Goal: Information Seeking & Learning: Learn about a topic

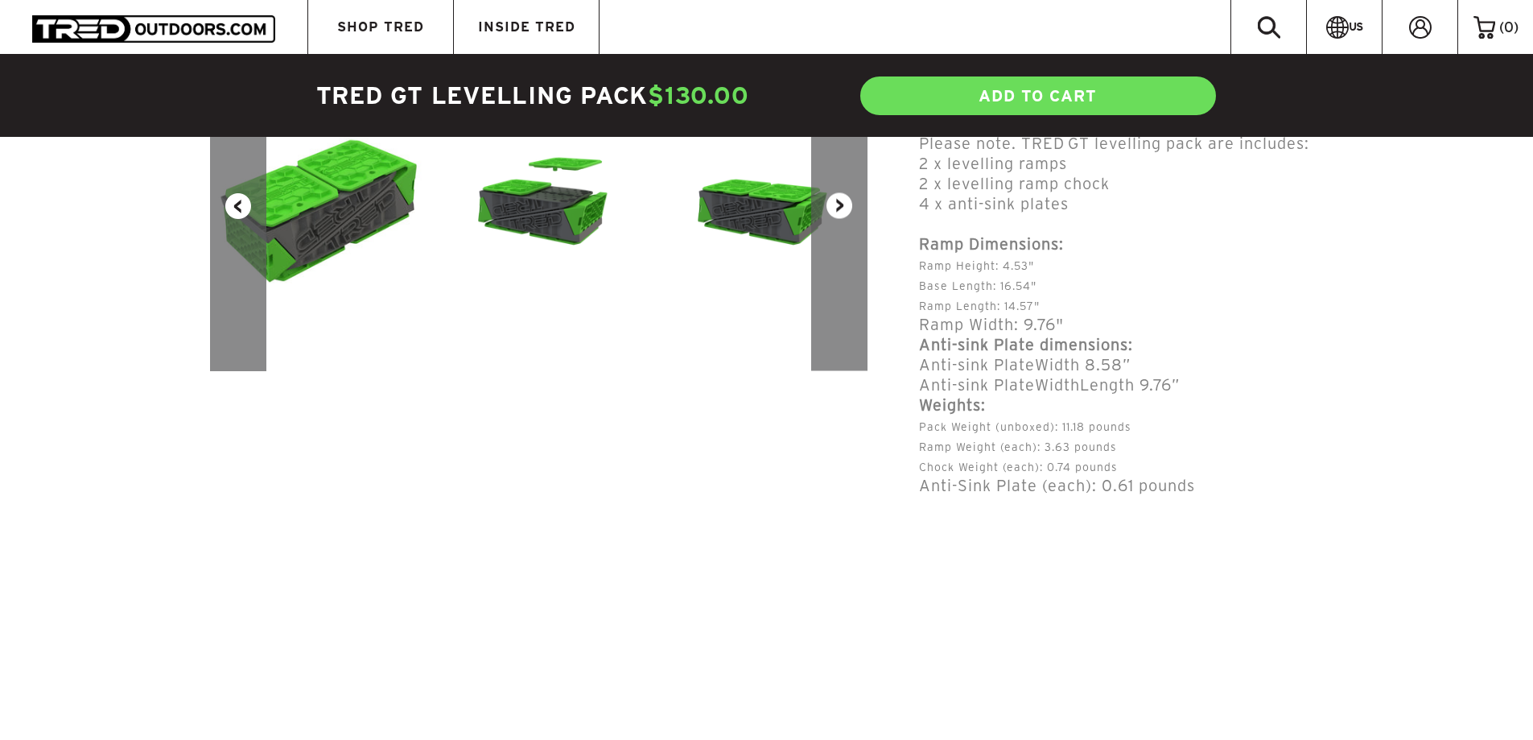
scroll to position [483, 0]
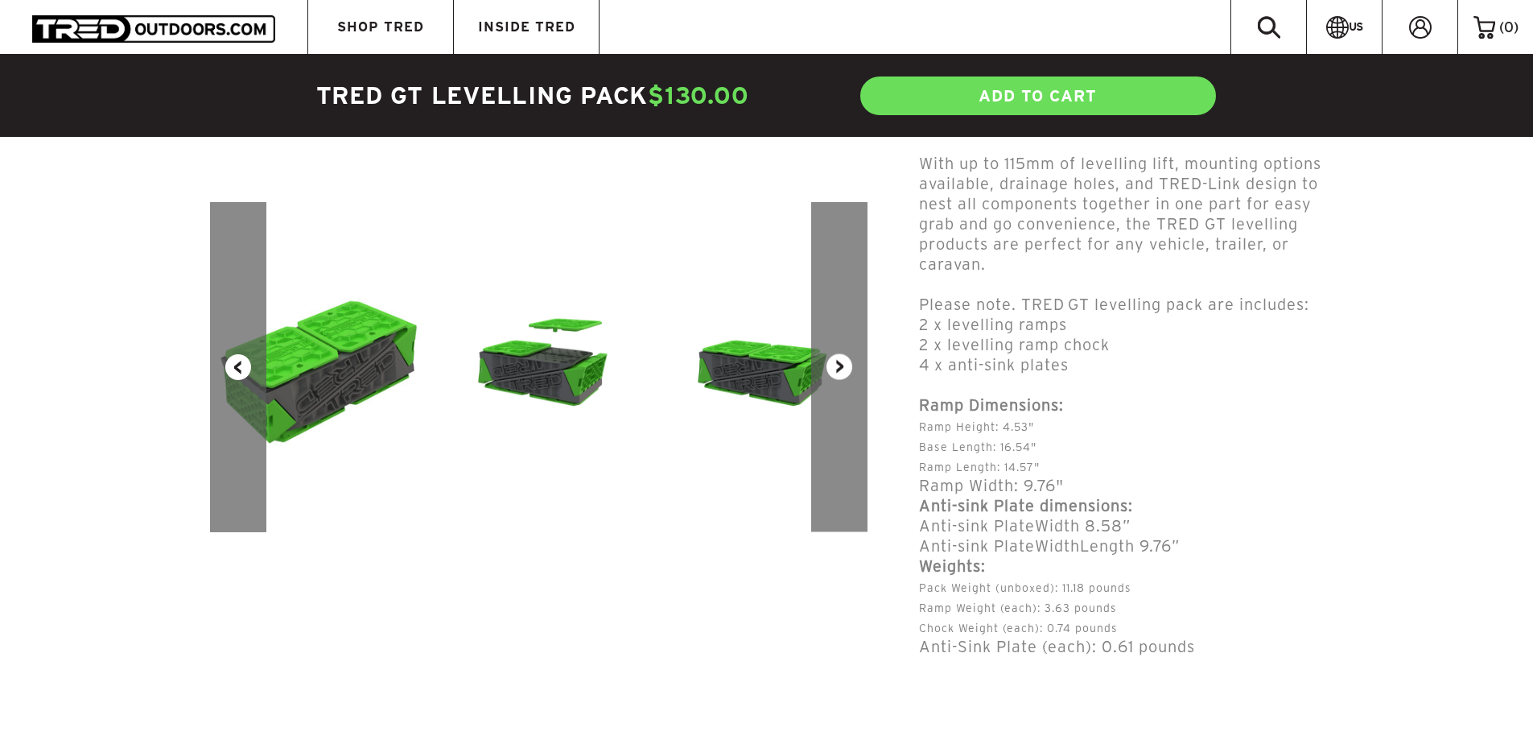
click at [851, 365] on button "Next" at bounding box center [839, 367] width 56 height 330
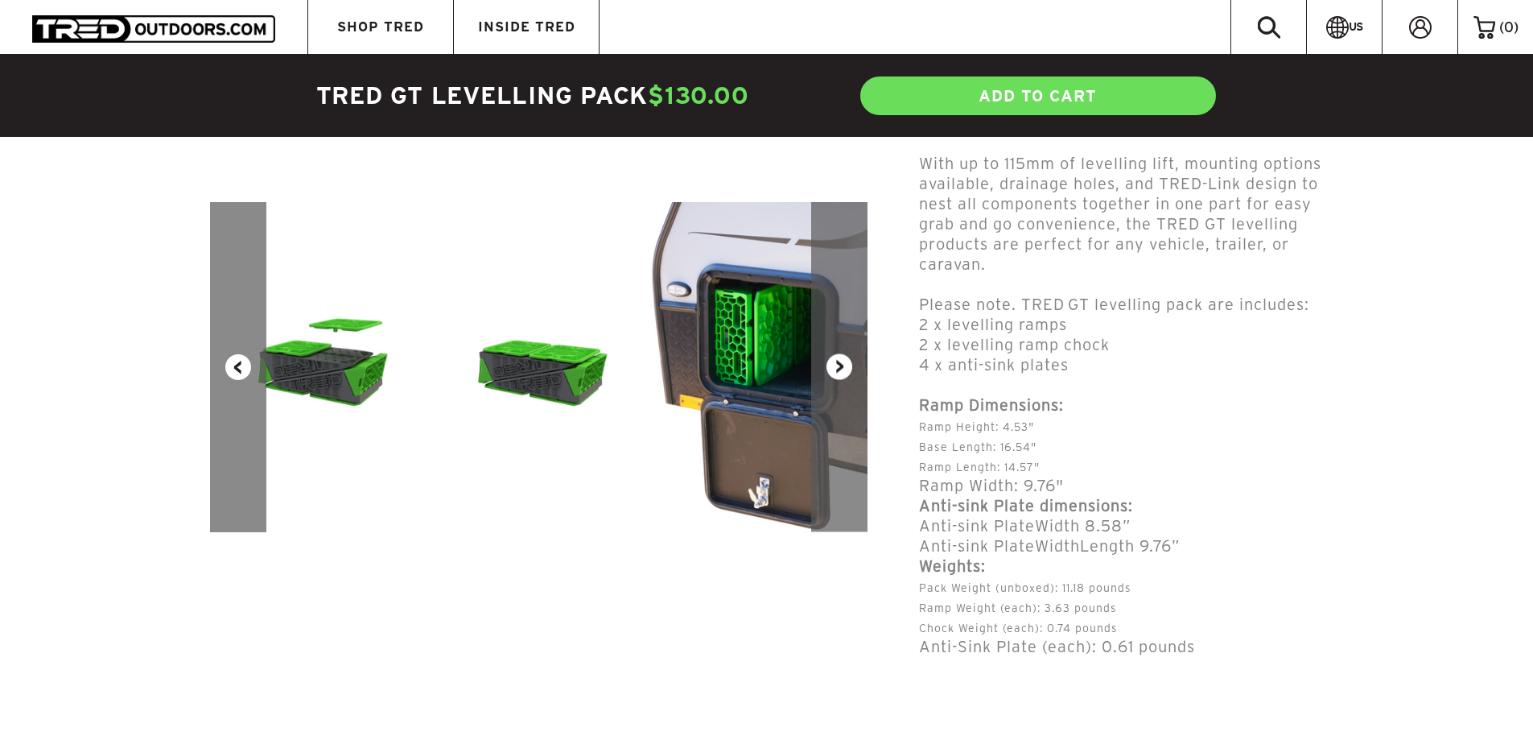
click at [851, 365] on button "Next" at bounding box center [839, 367] width 56 height 330
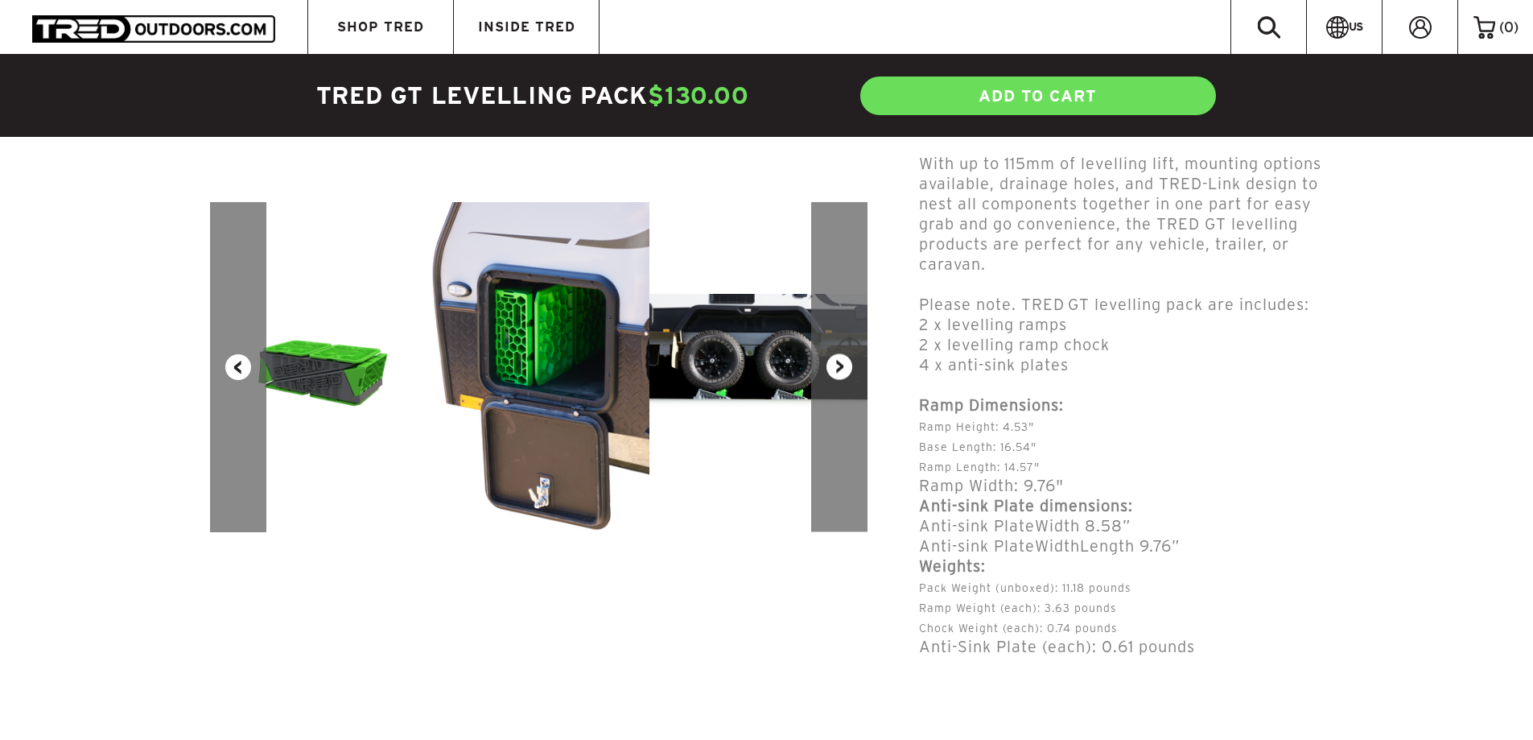
click at [851, 365] on button "Next" at bounding box center [839, 367] width 56 height 330
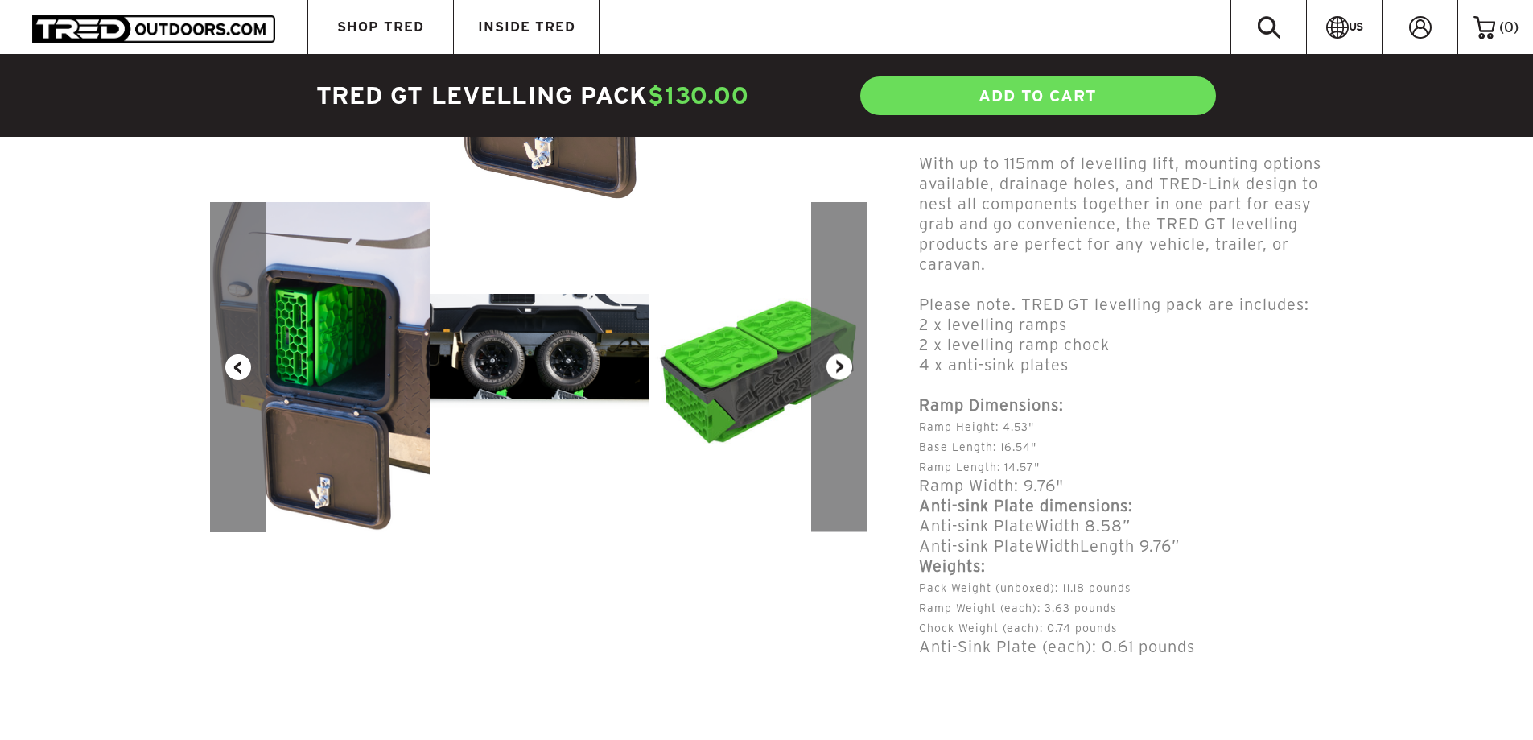
click at [851, 365] on button "Next" at bounding box center [839, 367] width 56 height 330
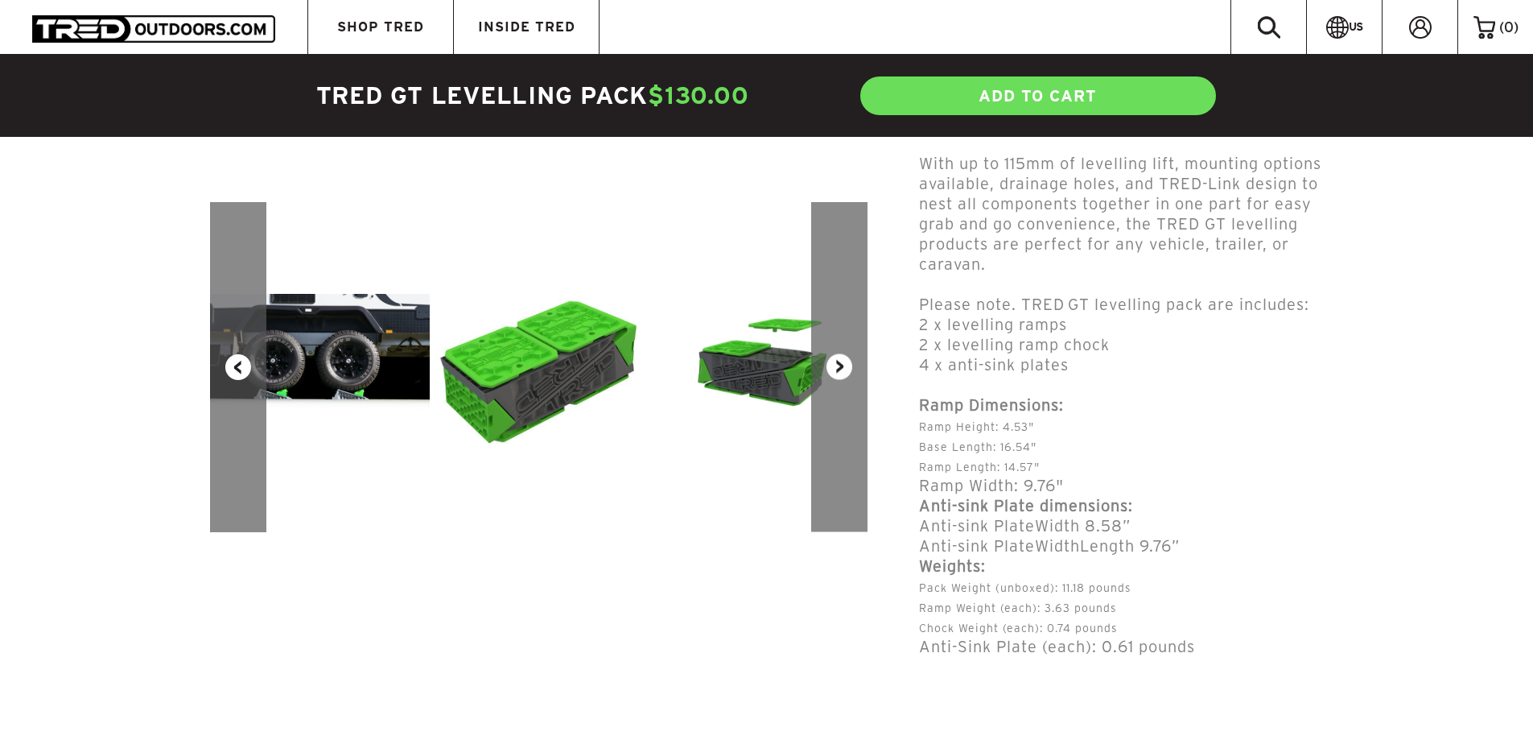
click at [851, 365] on button "Next" at bounding box center [839, 367] width 56 height 330
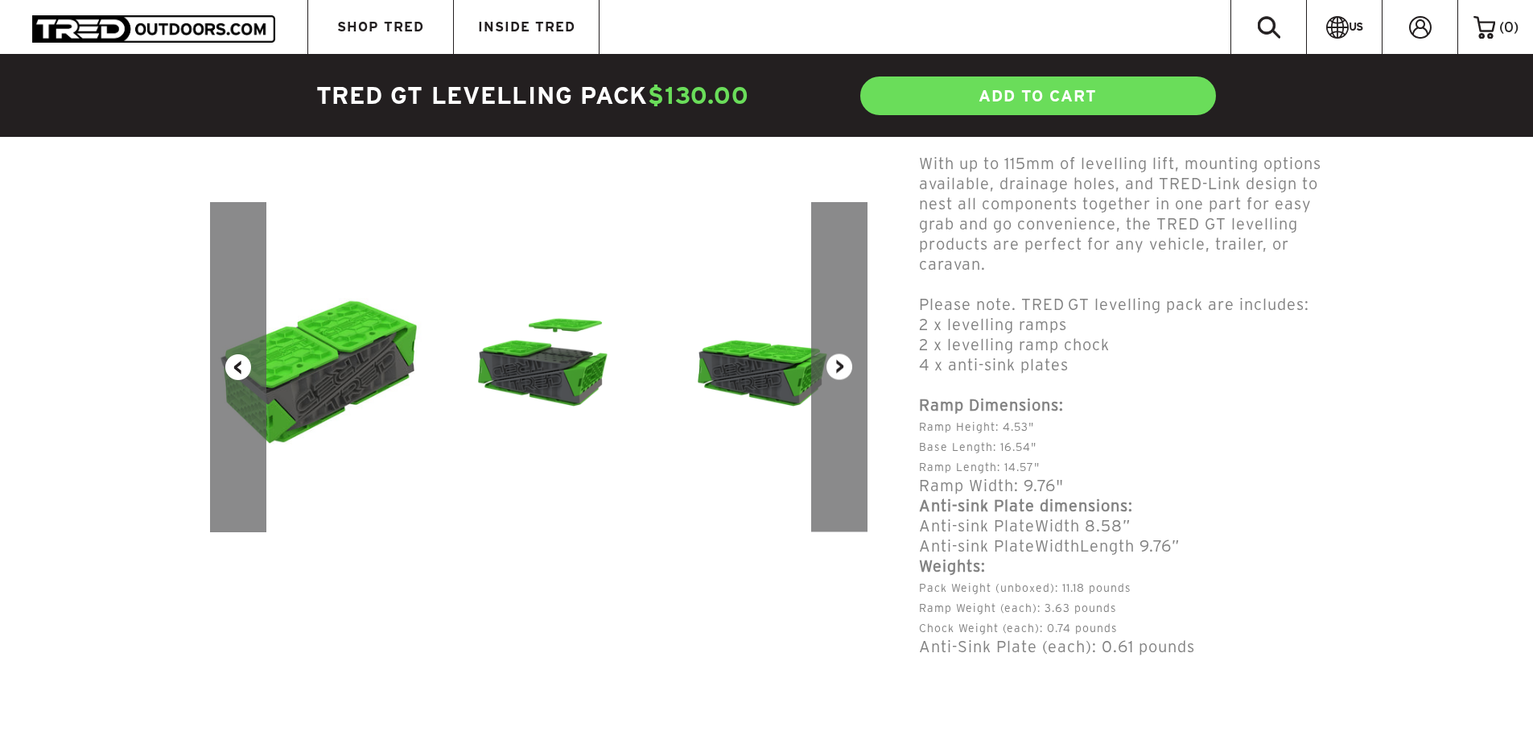
click at [851, 365] on button "Next" at bounding box center [839, 367] width 56 height 330
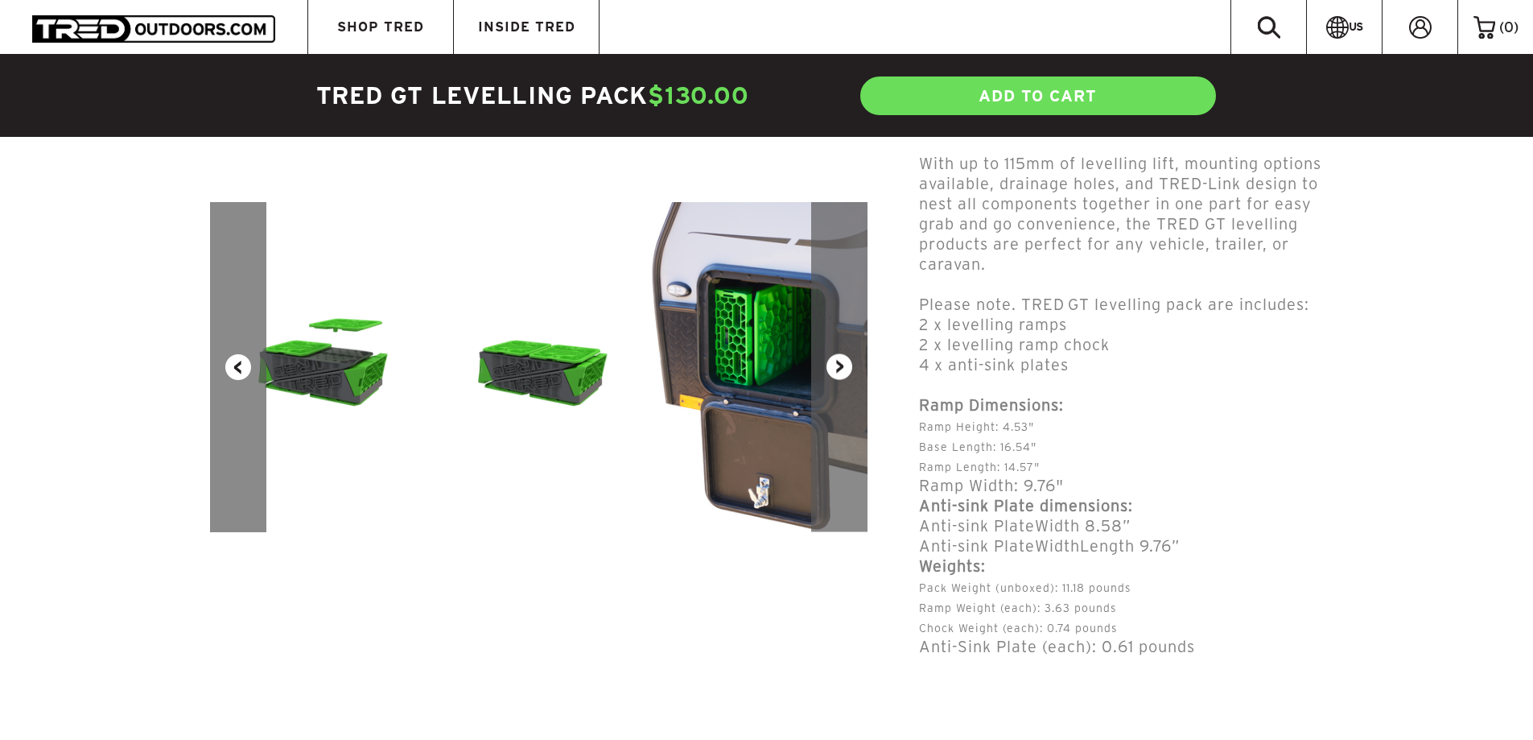
click at [851, 365] on button "Next" at bounding box center [839, 367] width 56 height 330
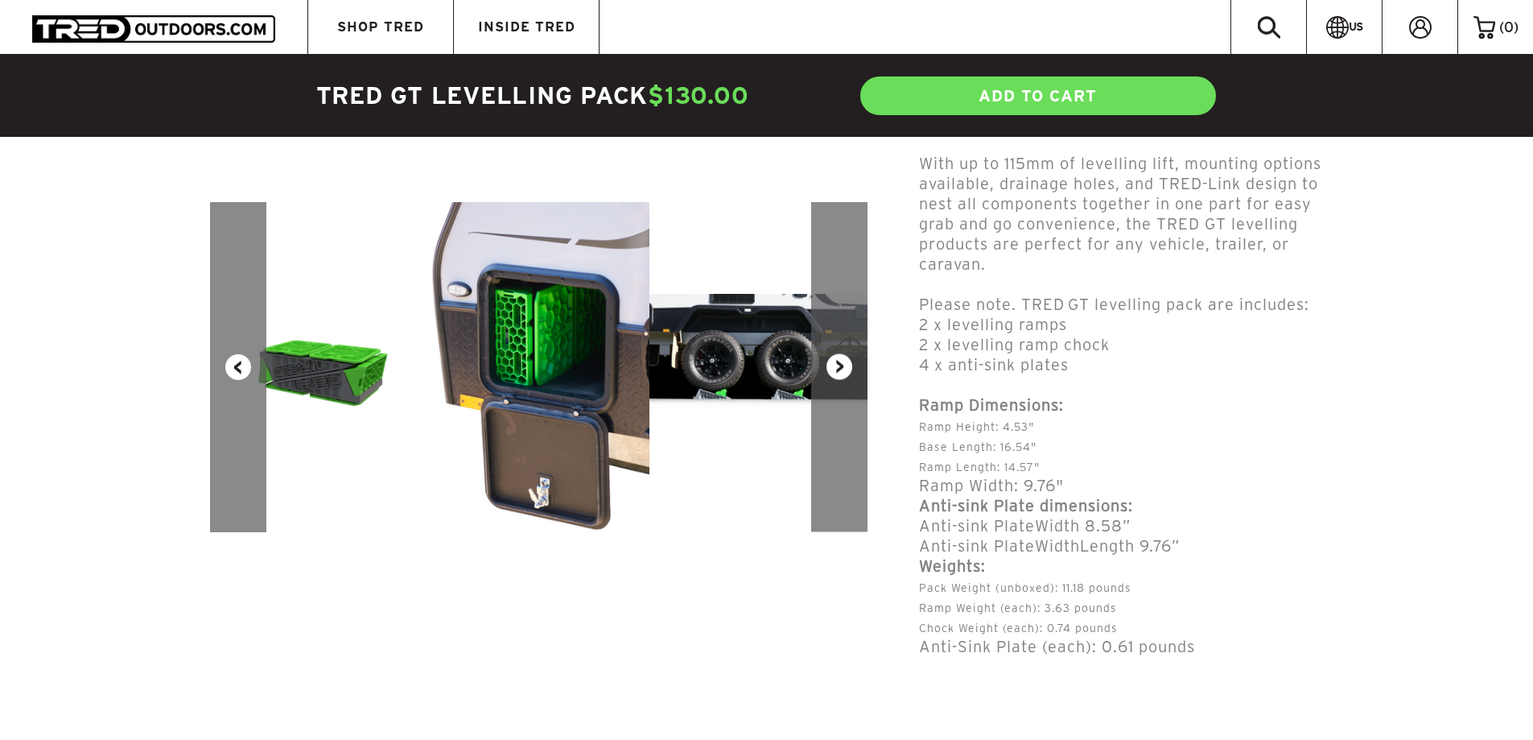
click at [851, 365] on button "Next" at bounding box center [839, 367] width 56 height 330
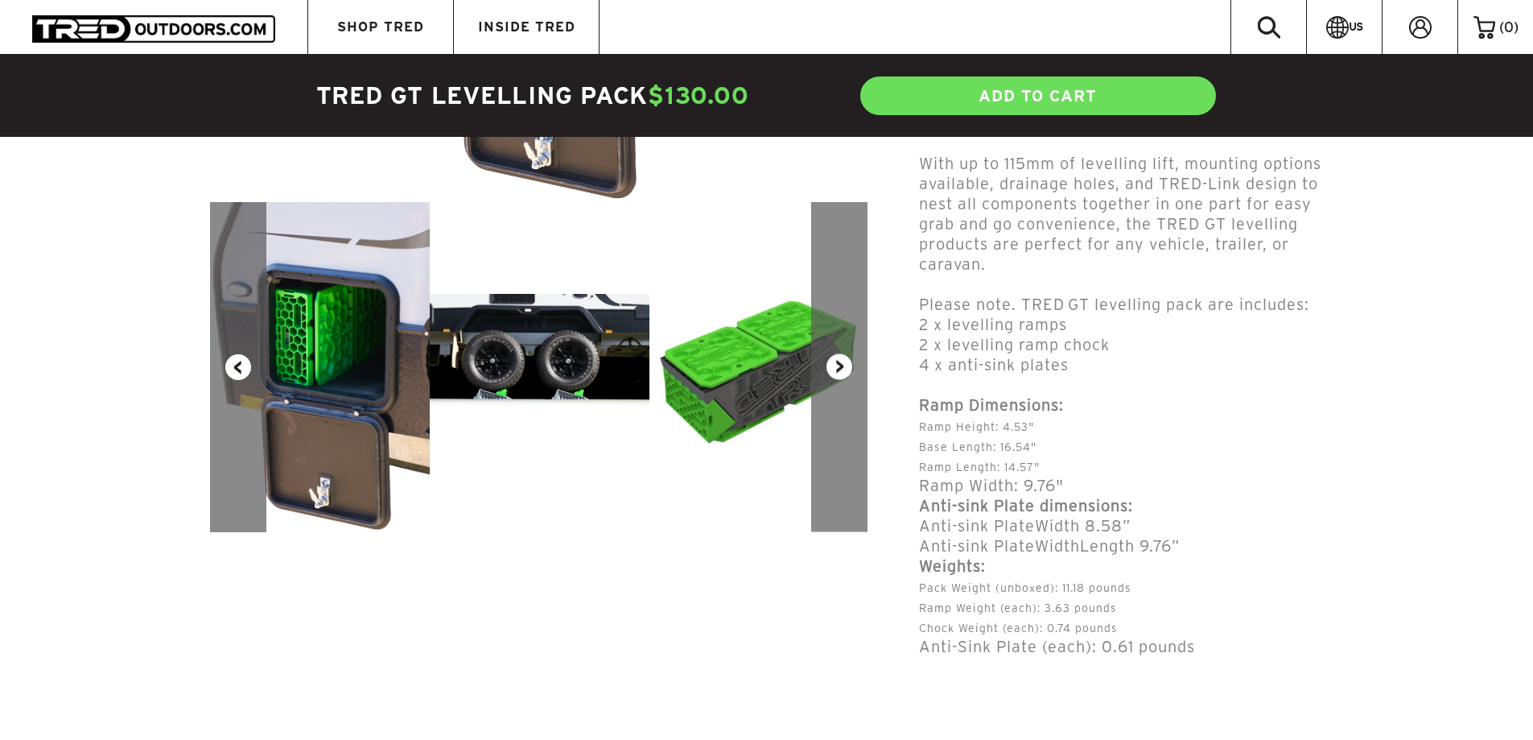
click at [851, 365] on button "Next" at bounding box center [839, 367] width 56 height 330
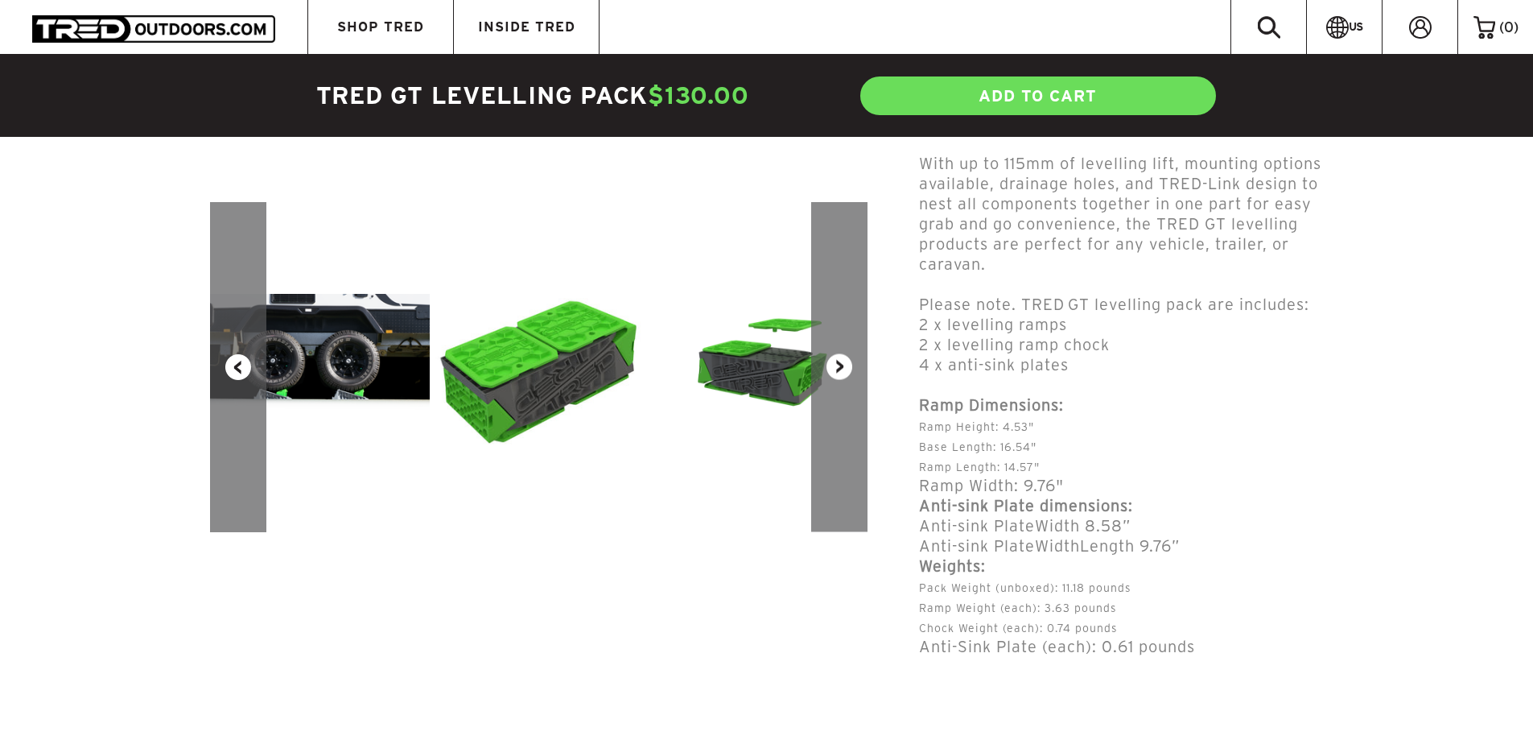
click at [851, 365] on button "Next" at bounding box center [839, 367] width 56 height 330
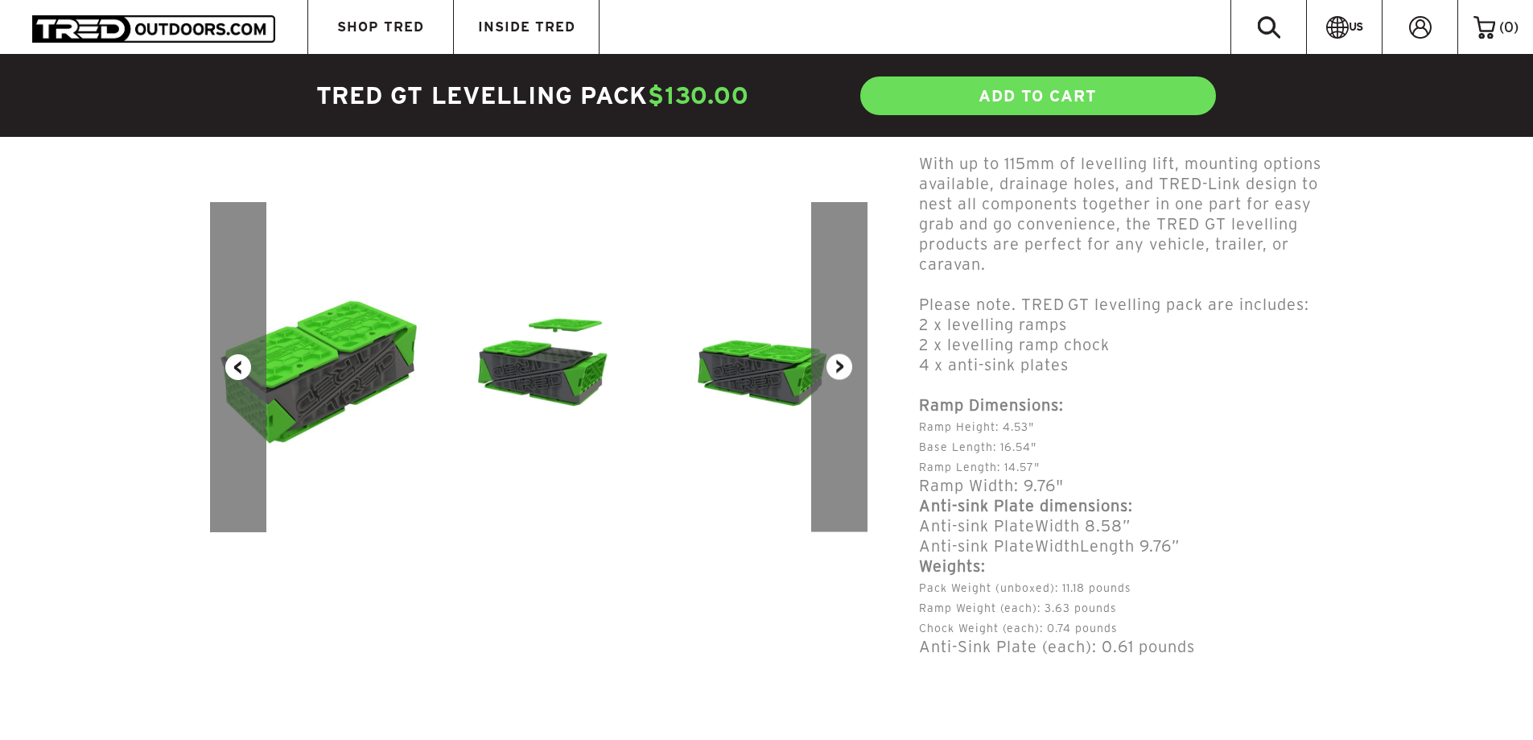
click at [851, 365] on button "Next" at bounding box center [839, 367] width 56 height 330
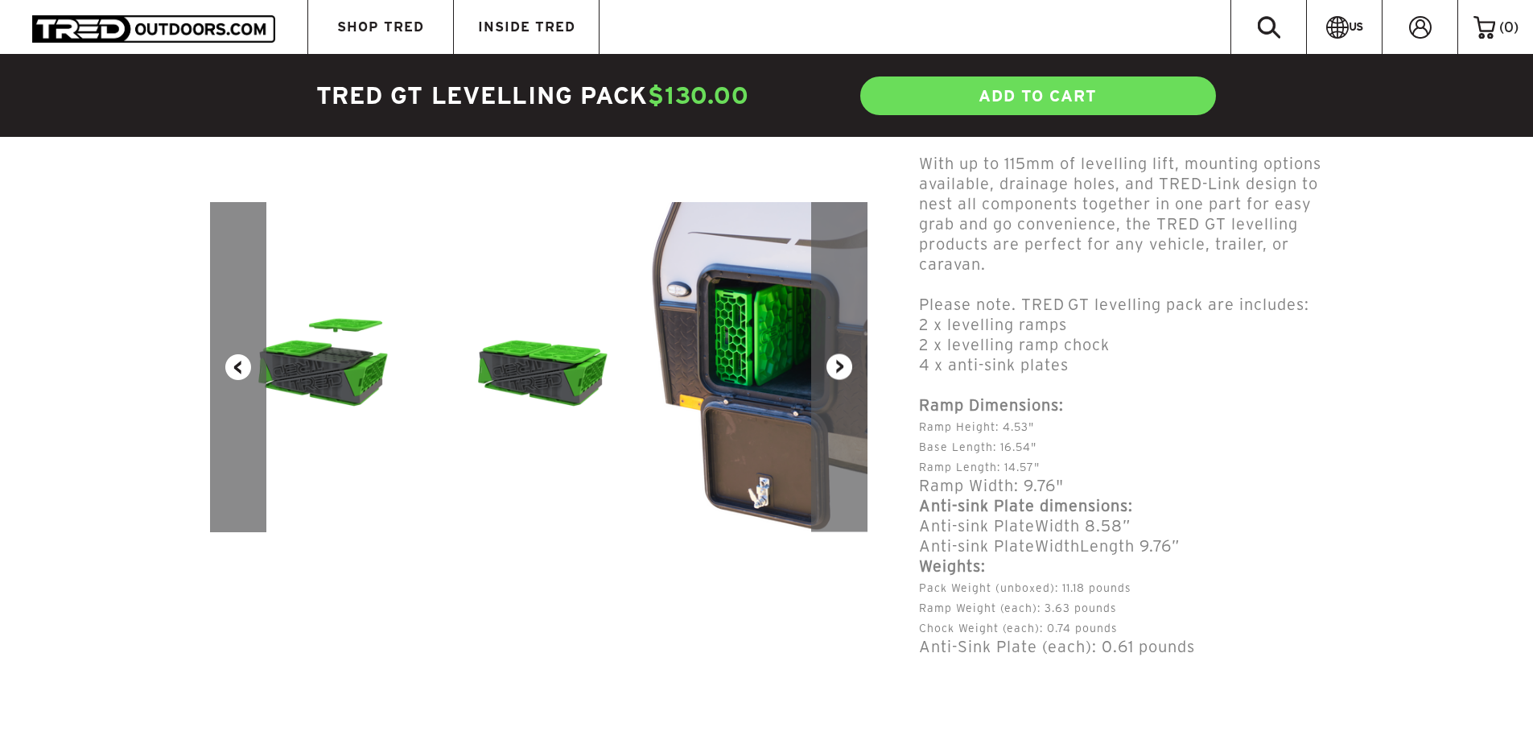
click at [851, 365] on button "Next" at bounding box center [839, 367] width 56 height 330
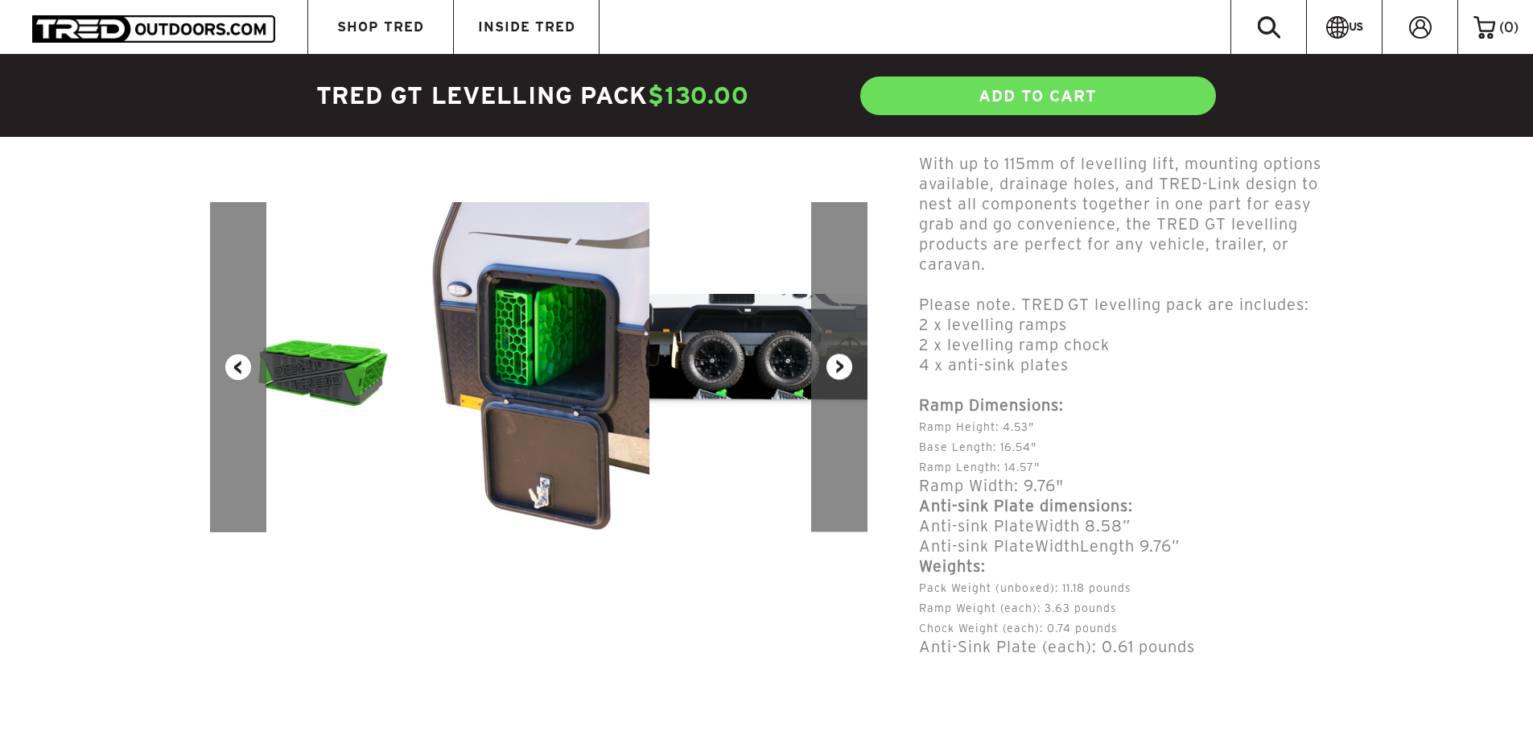
click at [851, 365] on button "Next" at bounding box center [839, 367] width 56 height 330
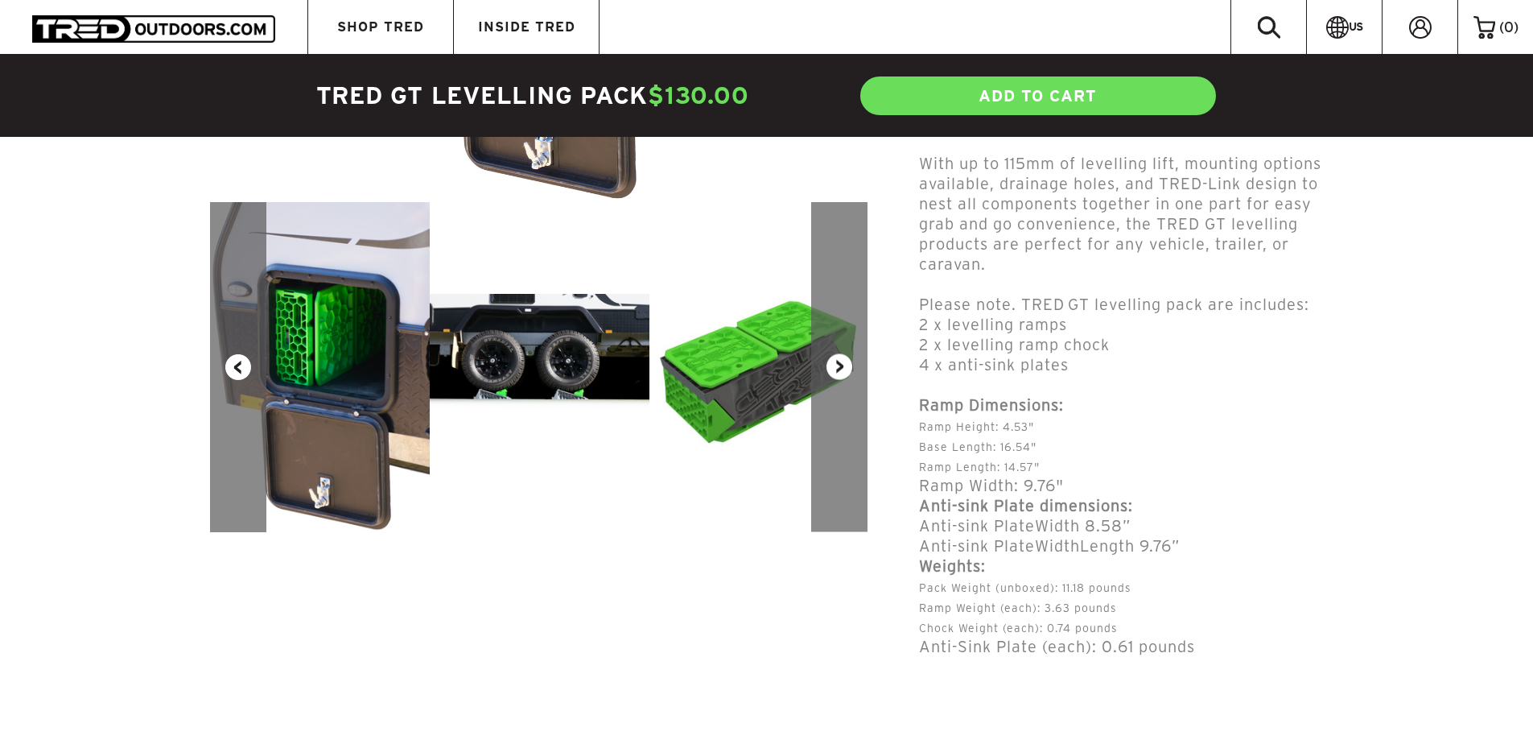
click at [1377, 508] on article "Previous Next TRED GT LEVELLING PACK $130.00 USD 0.0 star rating Write a review…" at bounding box center [766, 382] width 1533 height 1683
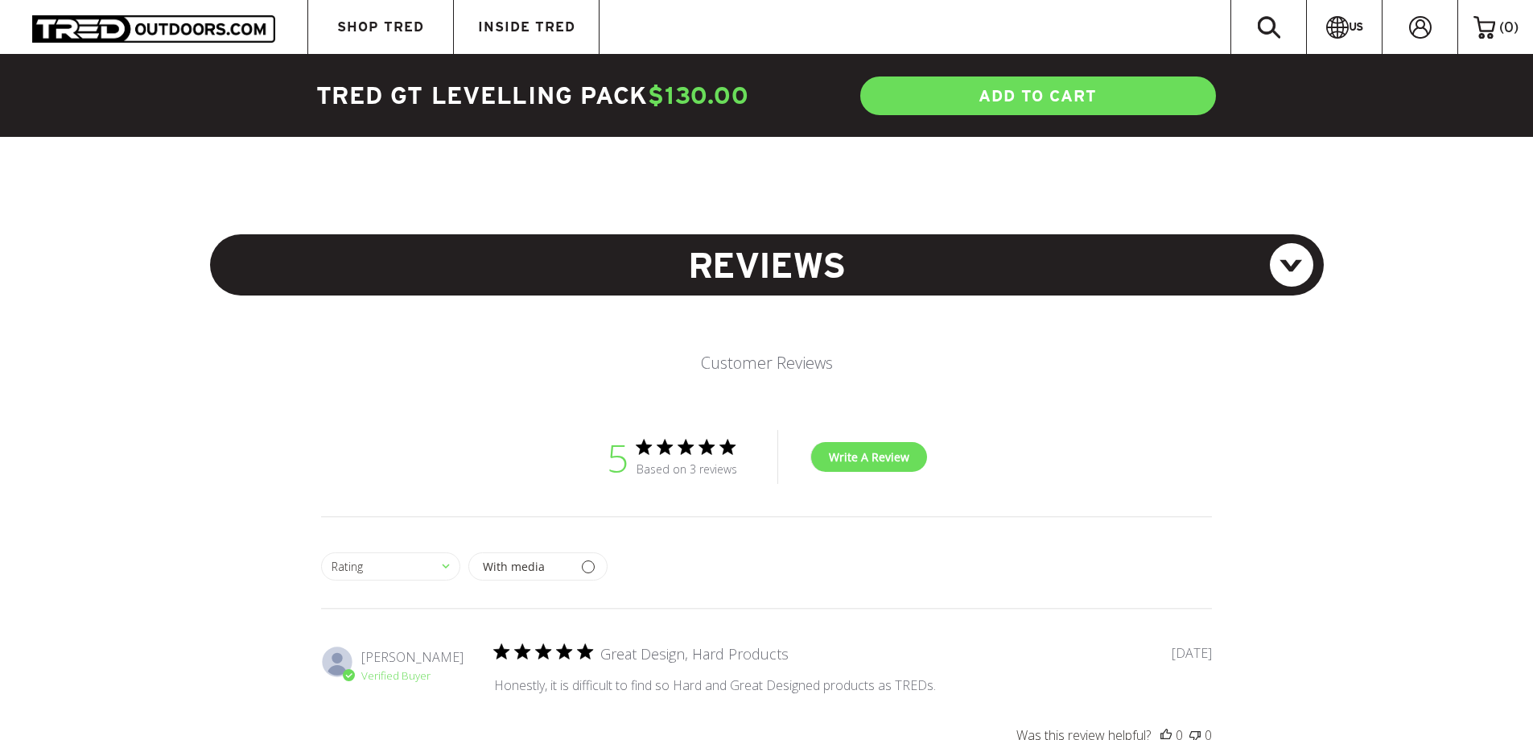
scroll to position [1771, 0]
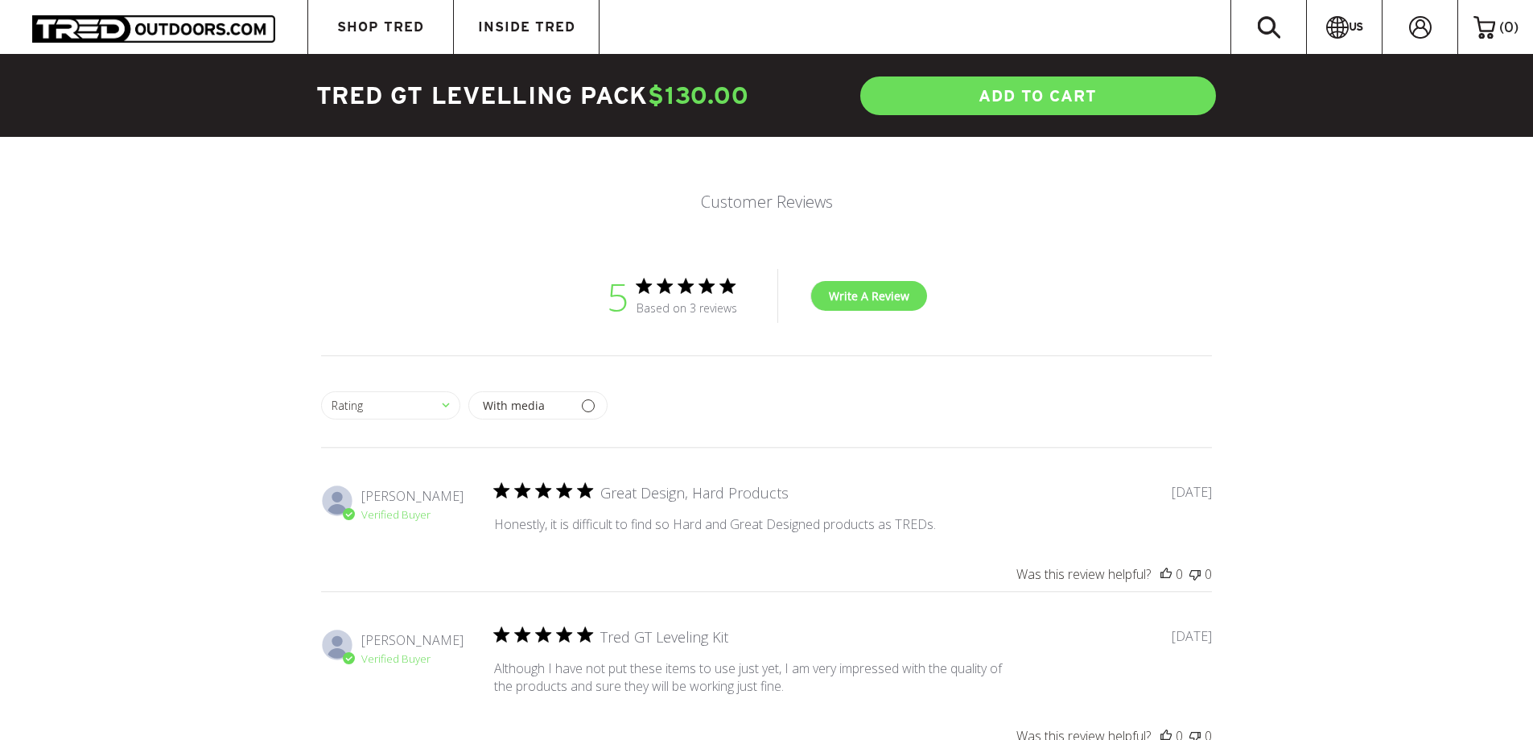
click at [946, 607] on div "Abstract user icon [PERSON_NAME] Verified Buyer Great Design, Hard Products Hon…" at bounding box center [766, 729] width 891 height 556
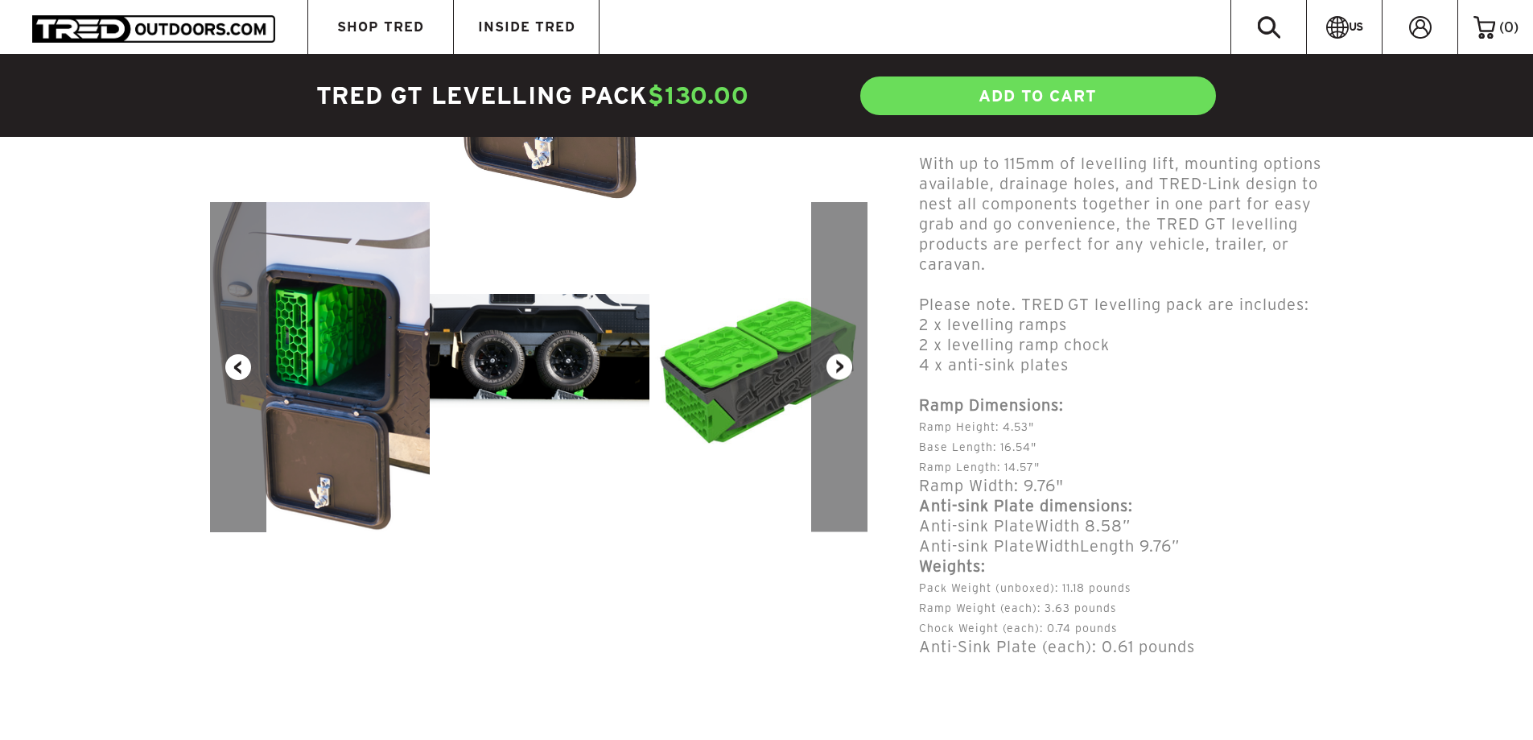
scroll to position [322, 0]
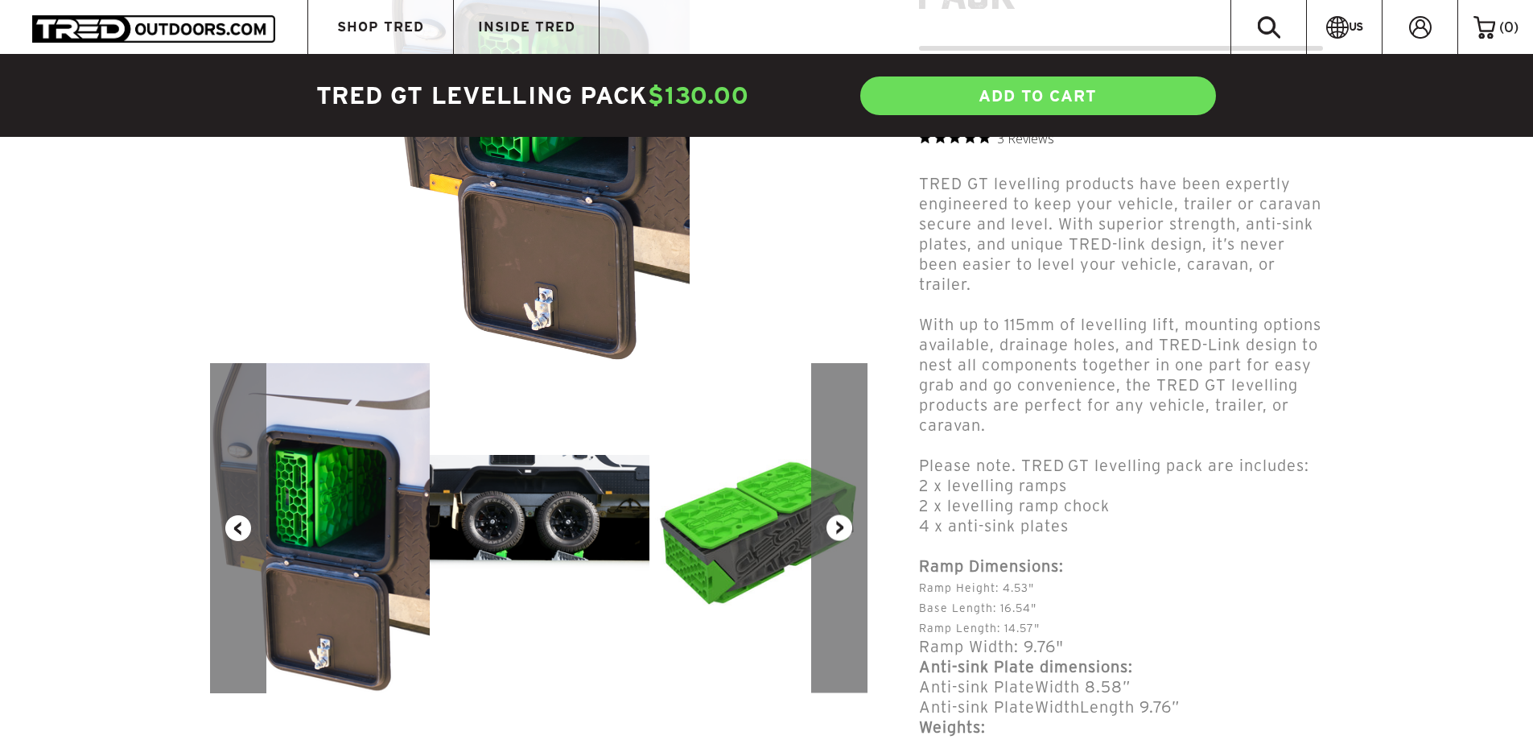
click at [823, 524] on button "Next" at bounding box center [839, 528] width 56 height 330
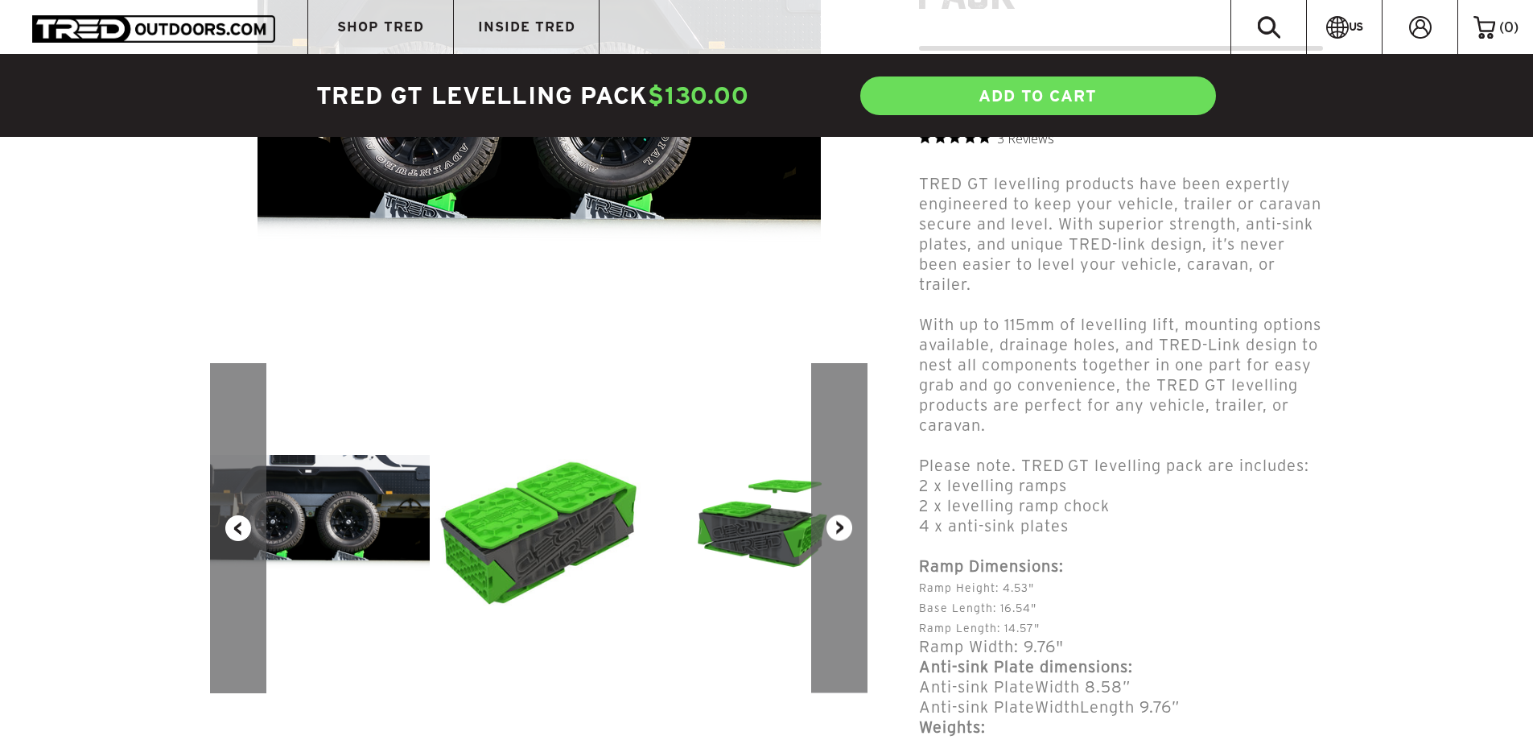
click at [823, 524] on button "Next" at bounding box center [839, 528] width 56 height 330
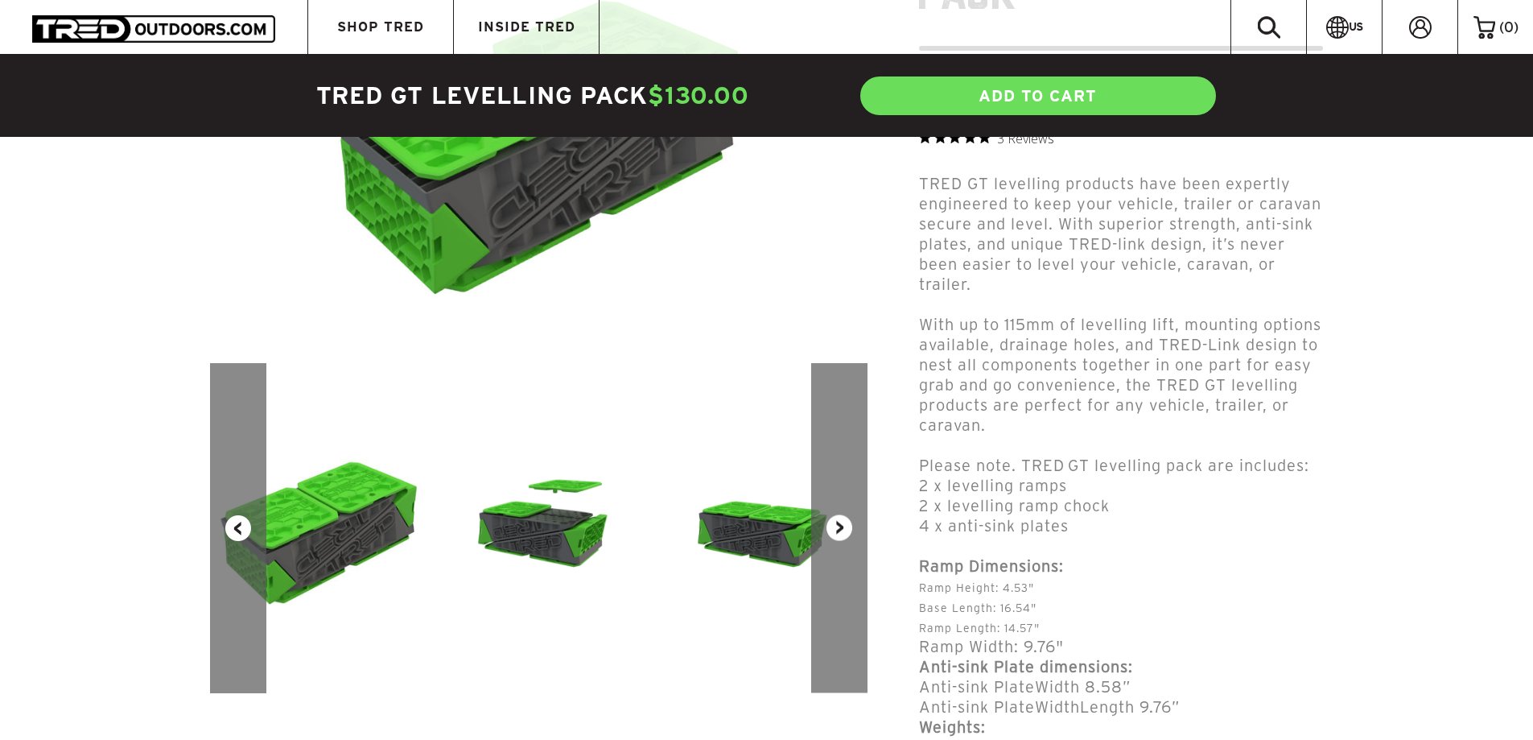
click at [823, 524] on button "Next" at bounding box center [839, 528] width 56 height 330
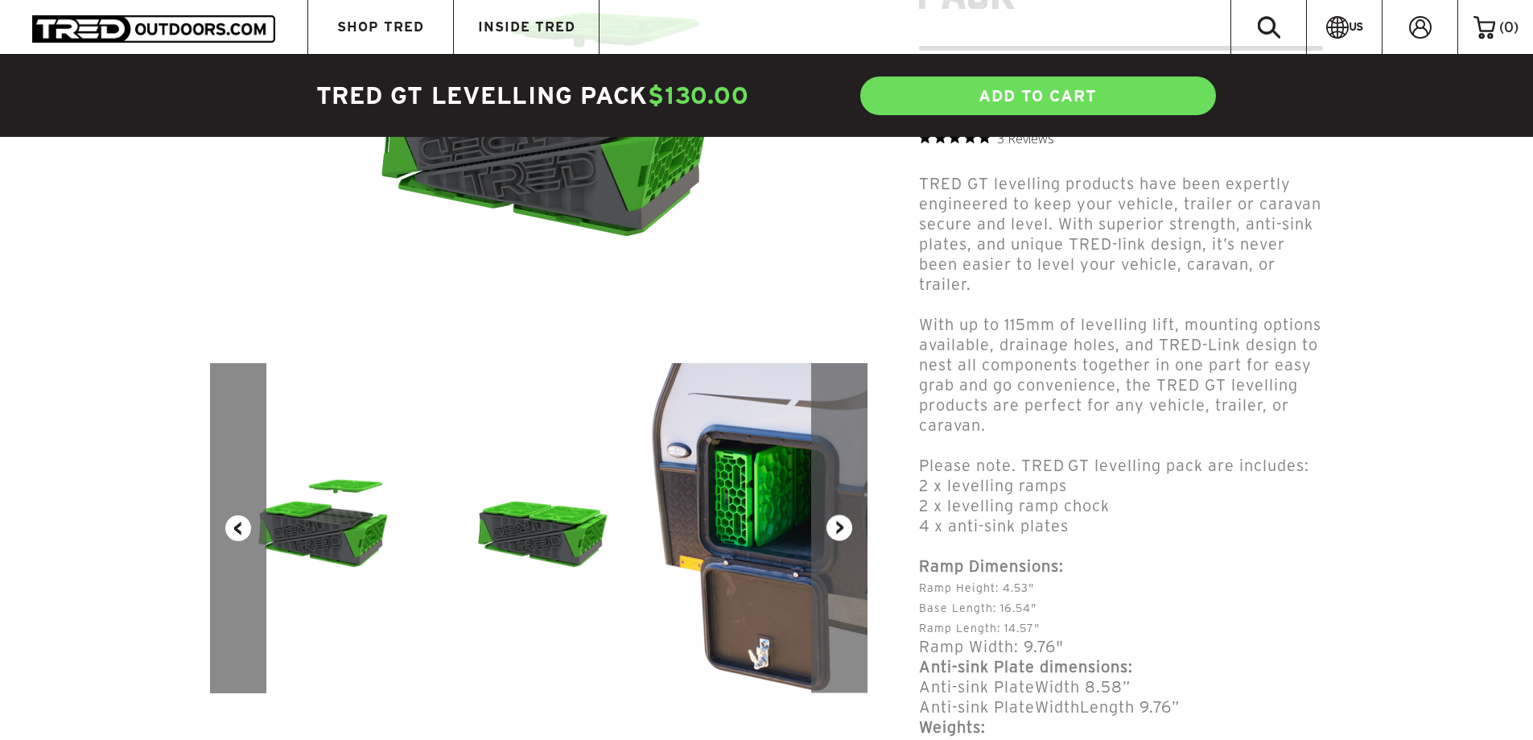
click at [823, 524] on button "Next" at bounding box center [839, 528] width 56 height 330
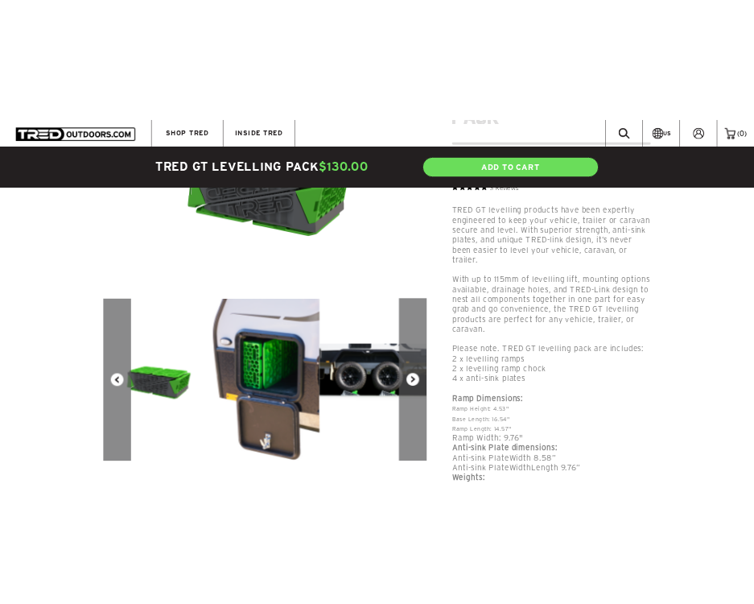
scroll to position [80, 0]
